Goal: Task Accomplishment & Management: Manage account settings

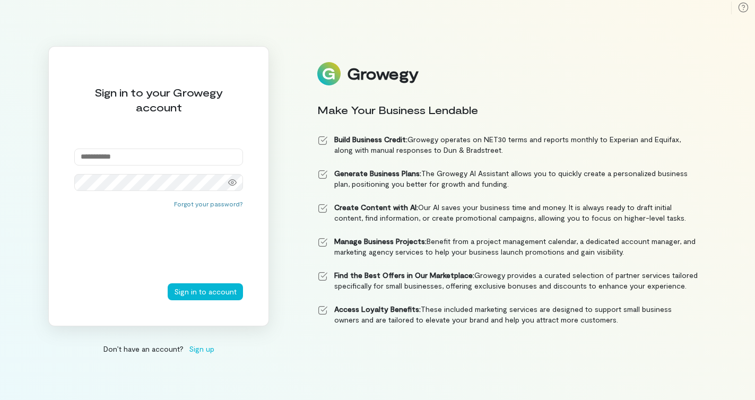
click at [134, 161] on input "email" at bounding box center [158, 156] width 169 height 17
type input "**********"
click at [168, 283] on button "Sign in to account" at bounding box center [205, 291] width 75 height 17
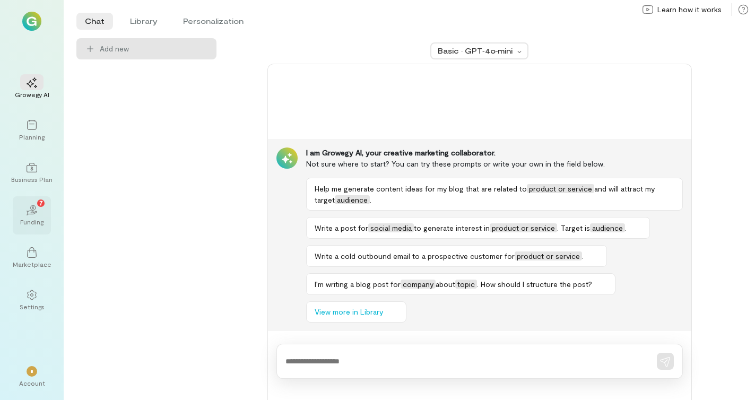
click at [31, 218] on div "Funding" at bounding box center [31, 221] width 23 height 8
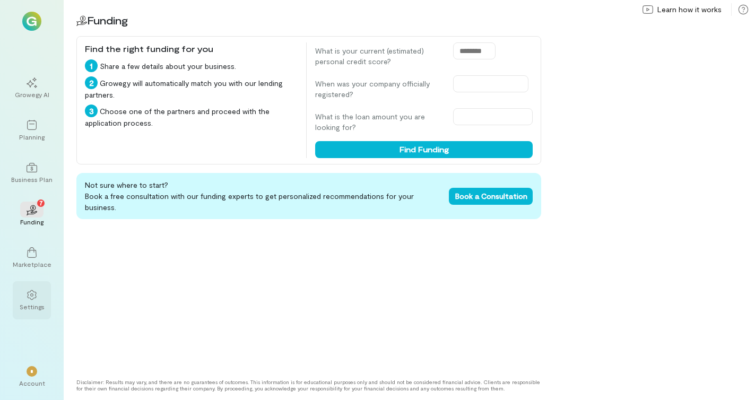
click at [34, 297] on icon at bounding box center [31, 295] width 9 height 10
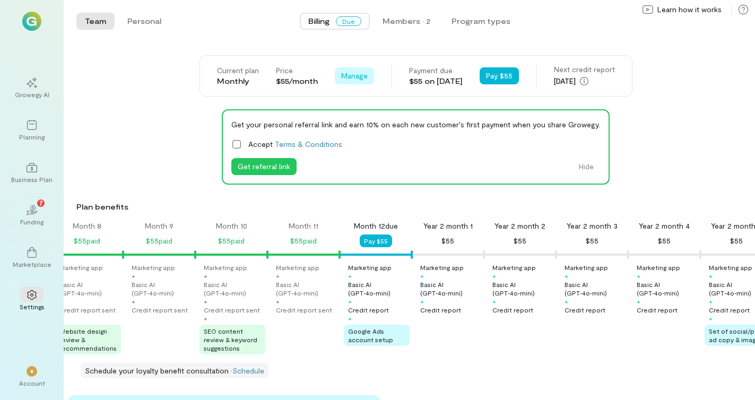
click at [341, 80] on span "Manage" at bounding box center [354, 76] width 27 height 11
click at [362, 119] on span "Cancel plan" at bounding box center [377, 120] width 39 height 11
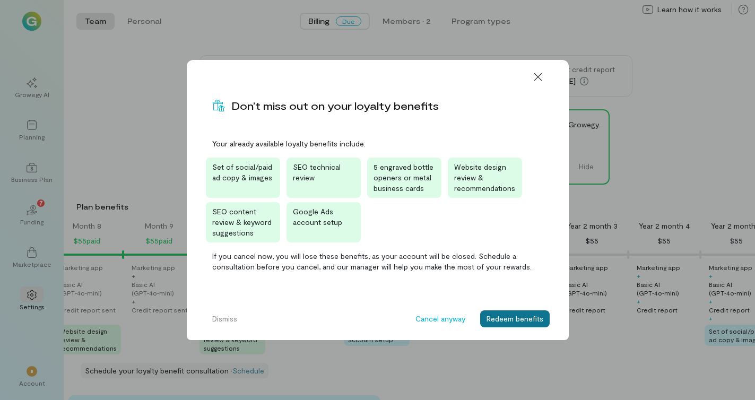
click at [515, 323] on button "Redeem benefits" at bounding box center [514, 318] width 69 height 17
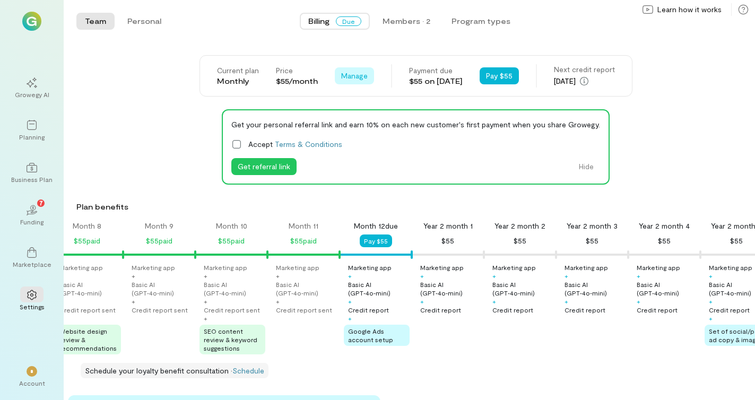
click at [346, 78] on span "Manage" at bounding box center [354, 76] width 27 height 11
click at [368, 121] on span "Cancel plan" at bounding box center [377, 120] width 39 height 11
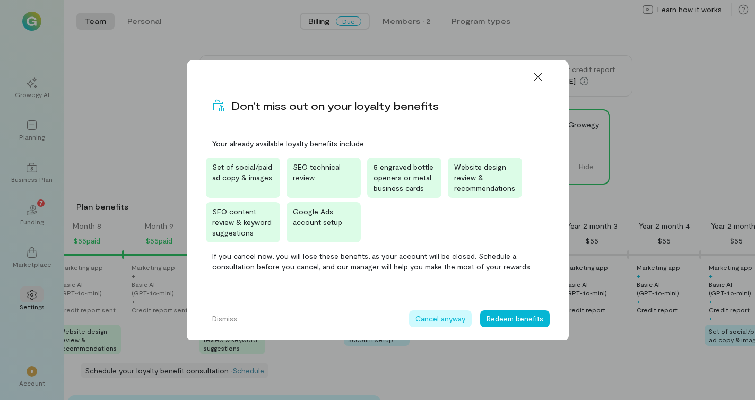
click at [450, 320] on button "Cancel anyway" at bounding box center [440, 318] width 63 height 17
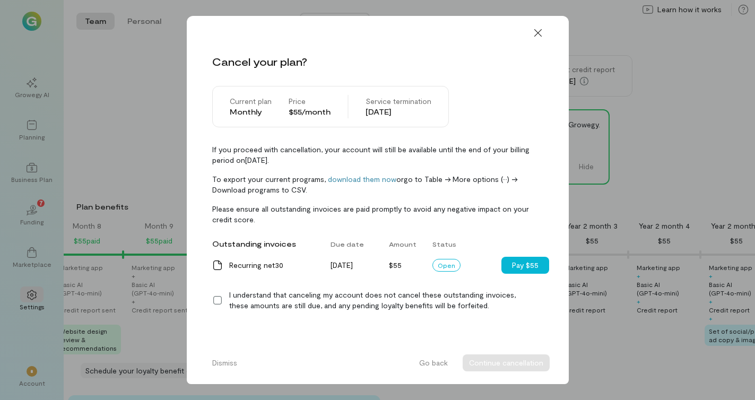
click at [215, 296] on icon at bounding box center [217, 300] width 11 height 11
click at [497, 363] on button "Continue cancellation" at bounding box center [505, 362] width 87 height 17
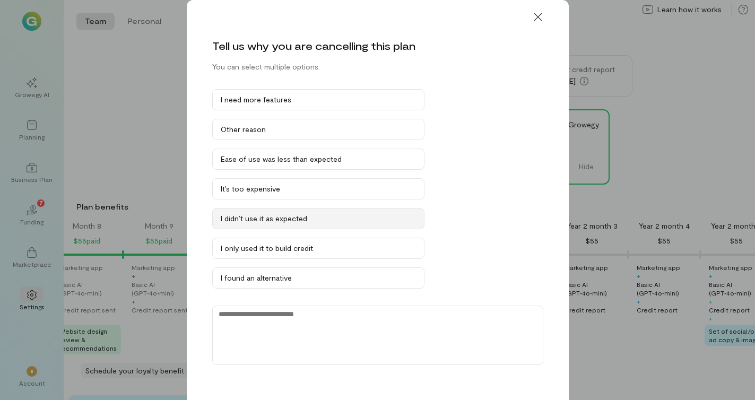
click at [323, 214] on div "I didn’t use it as expected" at bounding box center [318, 218] width 195 height 11
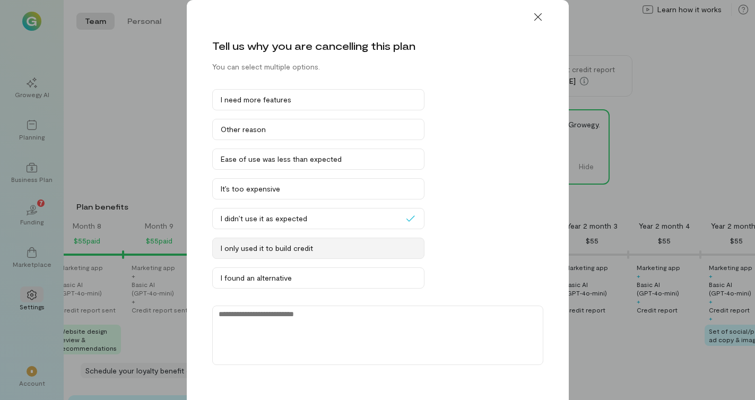
click at [313, 251] on div "I only used it to build credit" at bounding box center [318, 248] width 195 height 11
click at [324, 245] on div "I only used it to build credit" at bounding box center [313, 248] width 185 height 11
click at [280, 320] on textarea at bounding box center [377, 334] width 331 height 59
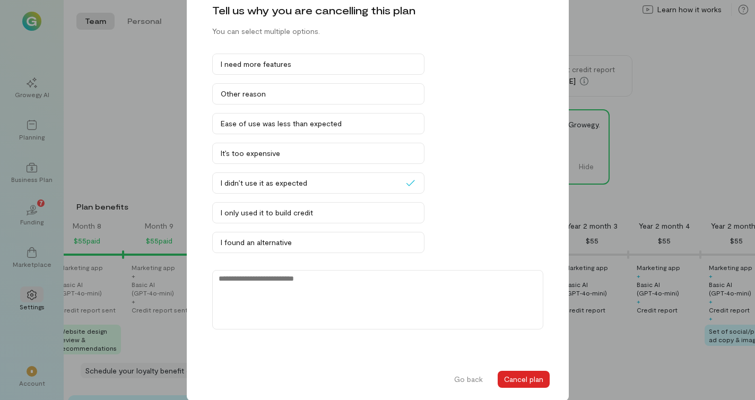
click at [527, 377] on button "Cancel plan" at bounding box center [523, 379] width 52 height 17
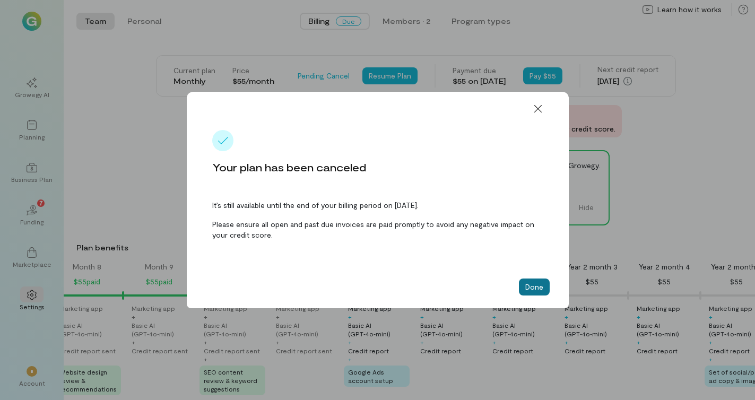
click at [535, 291] on button "Done" at bounding box center [534, 286] width 31 height 17
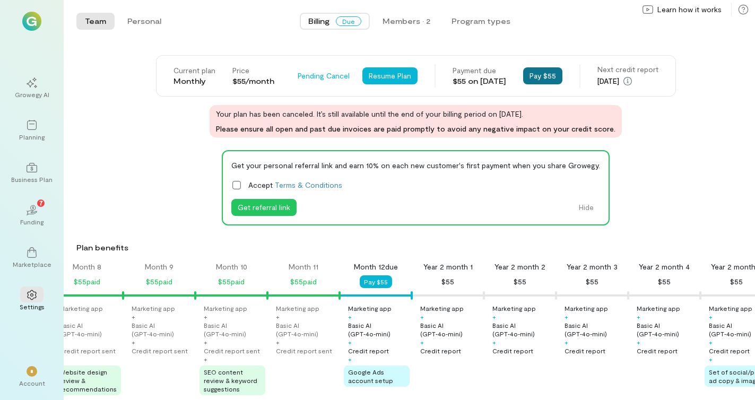
click at [560, 74] on button "Pay $55" at bounding box center [542, 75] width 39 height 17
